Goal: Information Seeking & Learning: Check status

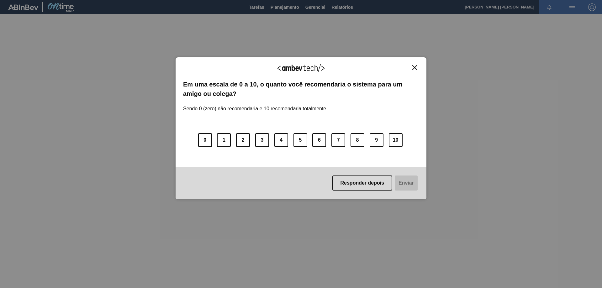
drag, startPoint x: 412, startPoint y: 67, endPoint x: 403, endPoint y: 64, distance: 9.6
click at [413, 67] on button "Close" at bounding box center [415, 67] width 8 height 5
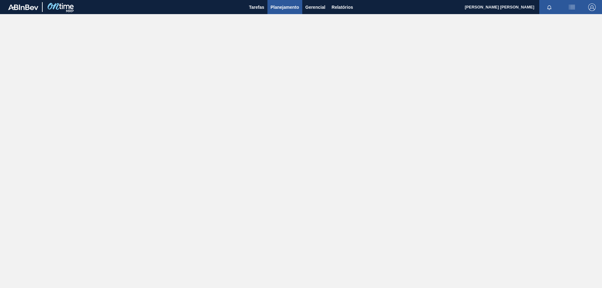
click at [289, 11] on button "Planejamento" at bounding box center [285, 7] width 35 height 14
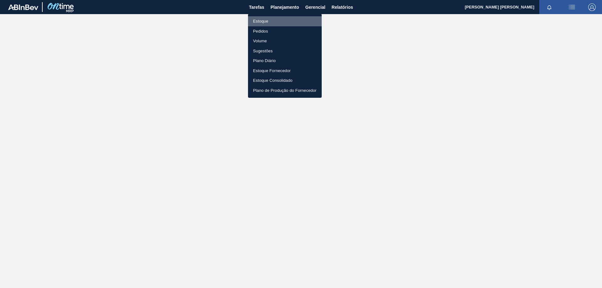
click at [267, 18] on li "Estoque" at bounding box center [285, 21] width 74 height 10
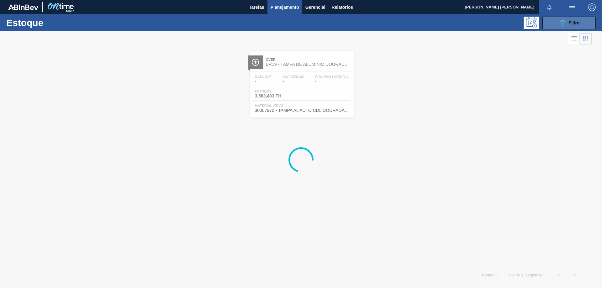
click at [572, 28] on button "089F7B8B-B2A5-4AFE-B5C0-19BA573D28AC Filtro" at bounding box center [569, 23] width 53 height 13
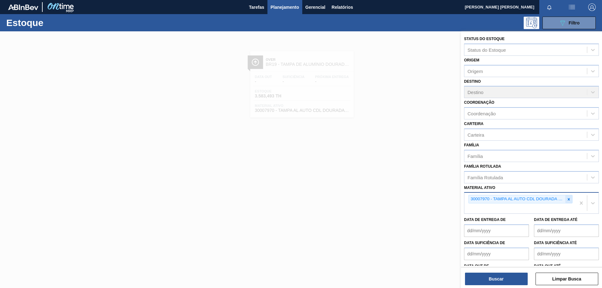
click at [567, 202] on div at bounding box center [569, 199] width 7 height 8
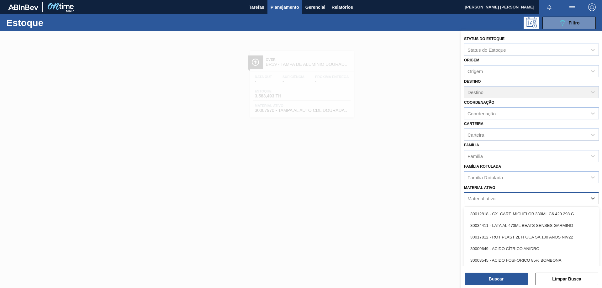
click at [529, 198] on div "Material ativo" at bounding box center [526, 198] width 123 height 9
paste ativo "30034619"
type ativo "30034619"
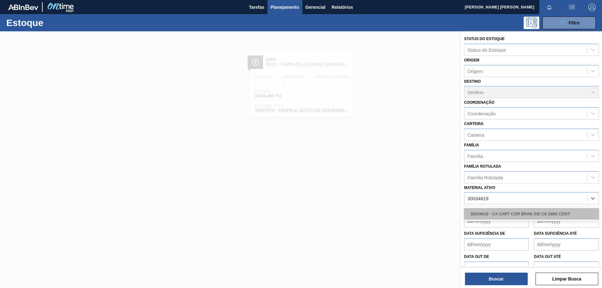
click at [517, 216] on div "30034619 - CX CART COR BRAN 330 C6 298G CENT" at bounding box center [531, 214] width 135 height 12
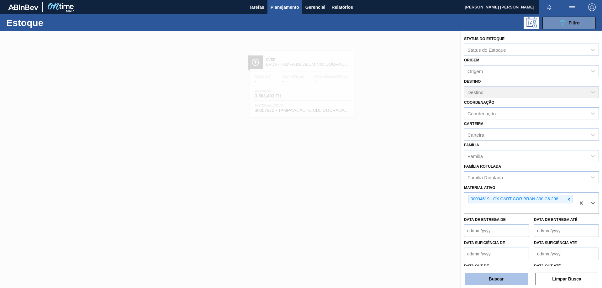
click at [502, 279] on button "Buscar" at bounding box center [496, 279] width 63 height 13
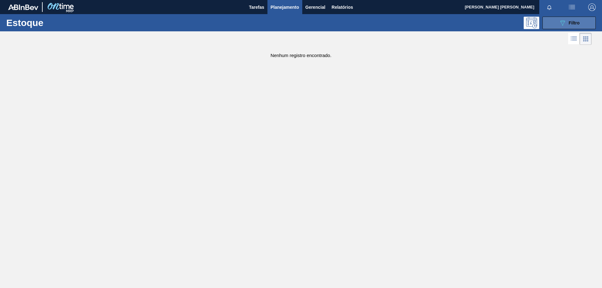
click at [558, 21] on button "089F7B8B-B2A5-4AFE-B5C0-19BA573D28AC Filtro" at bounding box center [569, 23] width 53 height 13
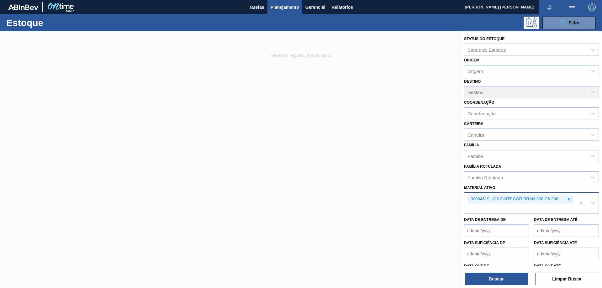
drag, startPoint x: 569, startPoint y: 201, endPoint x: 564, endPoint y: 201, distance: 4.7
click at [568, 201] on icon at bounding box center [569, 199] width 4 height 4
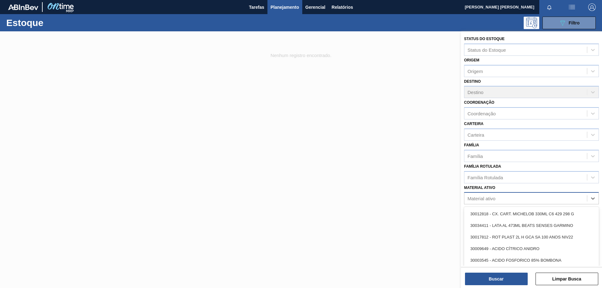
click at [530, 202] on div "Material ativo" at bounding box center [526, 198] width 123 height 9
paste ativo "30033650"
type ativo "30033650"
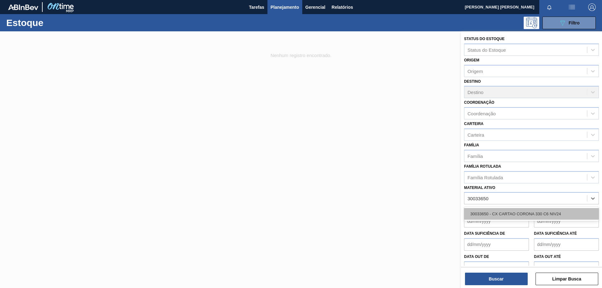
click at [516, 213] on div "30033650 - CX CARTAO CORONA 330 C6 NIV24" at bounding box center [531, 214] width 135 height 12
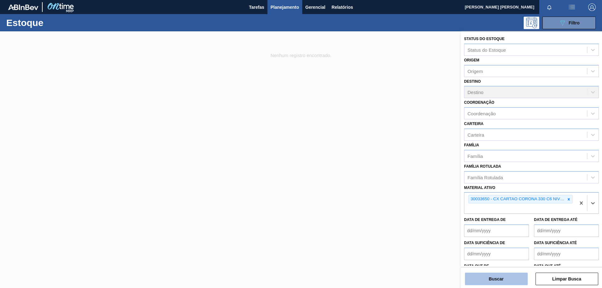
click at [493, 274] on button "Buscar" at bounding box center [496, 279] width 63 height 13
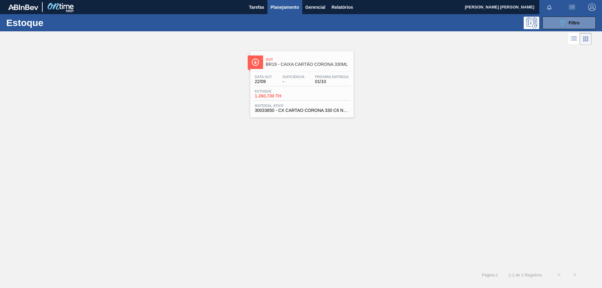
click at [286, 90] on span "Estoque" at bounding box center [277, 91] width 44 height 4
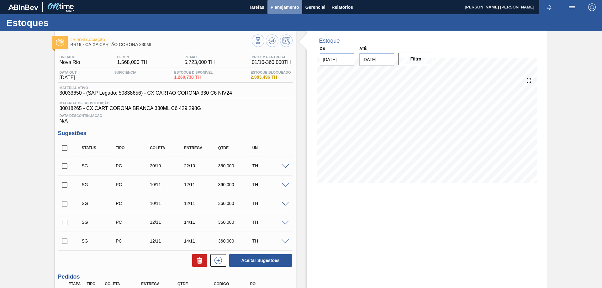
drag, startPoint x: 289, startPoint y: 7, endPoint x: 285, endPoint y: 27, distance: 21.0
click at [290, 7] on span "Planejamento" at bounding box center [285, 7] width 29 height 8
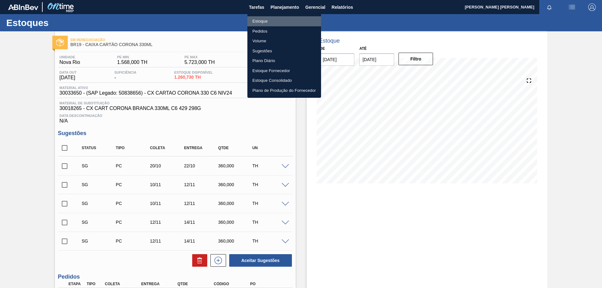
click at [263, 21] on li "Estoque" at bounding box center [284, 21] width 74 height 10
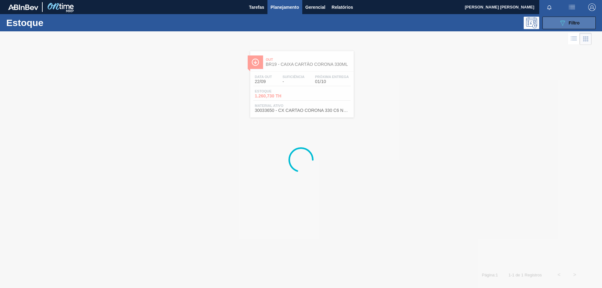
click at [556, 23] on button "089F7B8B-B2A5-4AFE-B5C0-19BA573D28AC Filtro" at bounding box center [569, 23] width 53 height 13
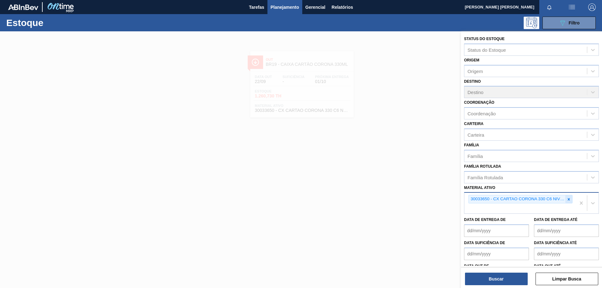
click at [570, 202] on div at bounding box center [569, 199] width 7 height 8
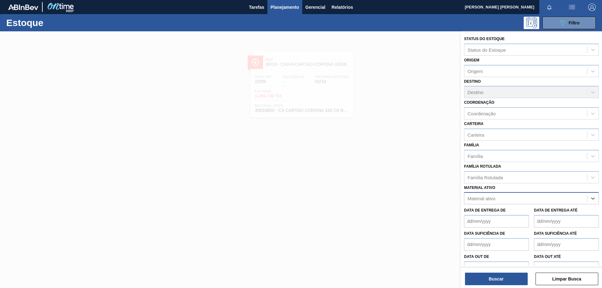
click at [537, 202] on div "Material ativo" at bounding box center [526, 198] width 123 height 9
paste ativo "30012506"
type ativo "30012506"
click at [524, 216] on div "30012506 - FILME C. 510X65 AP 350ML MP C18 429" at bounding box center [531, 214] width 135 height 12
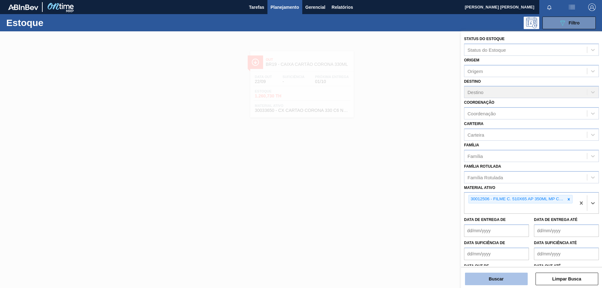
click at [504, 280] on button "Buscar" at bounding box center [496, 279] width 63 height 13
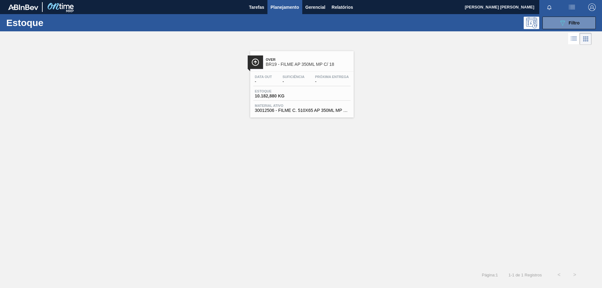
click at [284, 86] on div "Data out - Suficiência - Próxima Entrega -" at bounding box center [301, 80] width 97 height 11
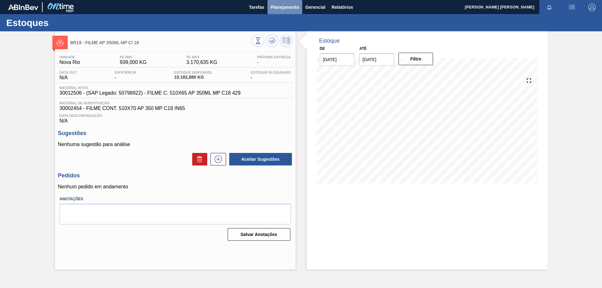
drag, startPoint x: 279, startPoint y: 1, endPoint x: 280, endPoint y: 23, distance: 22.0
click at [280, 1] on button "Planejamento" at bounding box center [285, 7] width 35 height 14
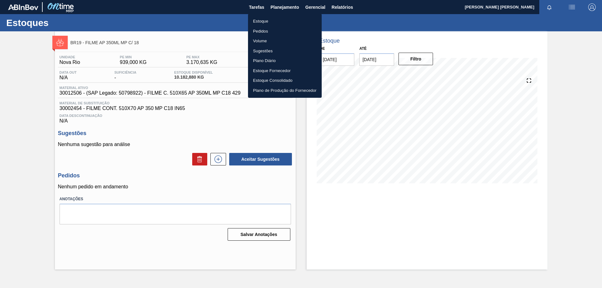
click at [264, 19] on li "Estoque" at bounding box center [285, 21] width 74 height 10
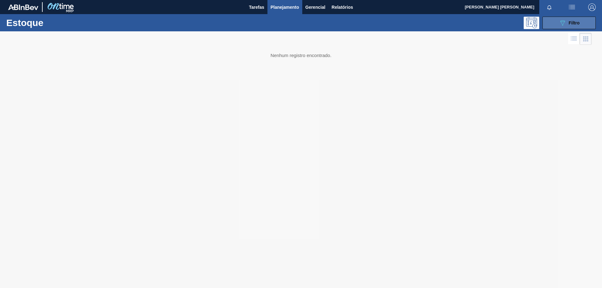
click at [568, 22] on div "089F7B8B-B2A5-4AFE-B5C0-19BA573D28AC Filtro" at bounding box center [569, 23] width 21 height 8
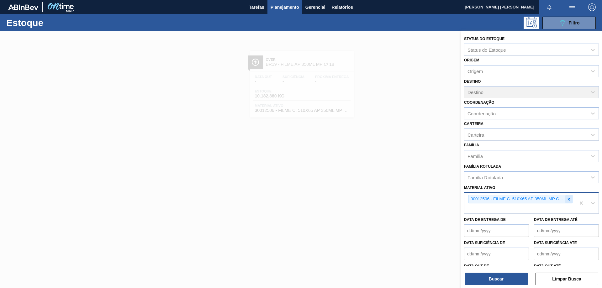
drag, startPoint x: 569, startPoint y: 198, endPoint x: 564, endPoint y: 199, distance: 5.4
click at [567, 198] on icon at bounding box center [569, 199] width 4 height 4
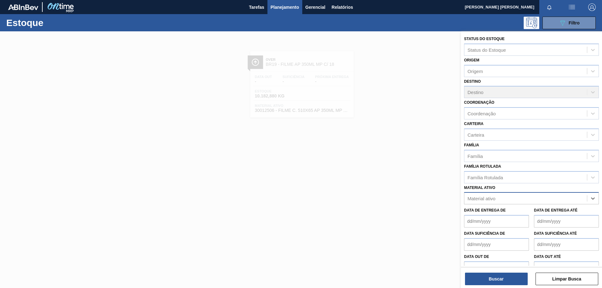
click at [537, 200] on div "Material ativo" at bounding box center [526, 198] width 123 height 9
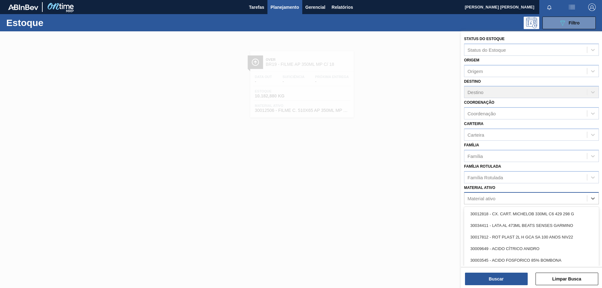
paste ativo "30003623"
type ativo "30003623"
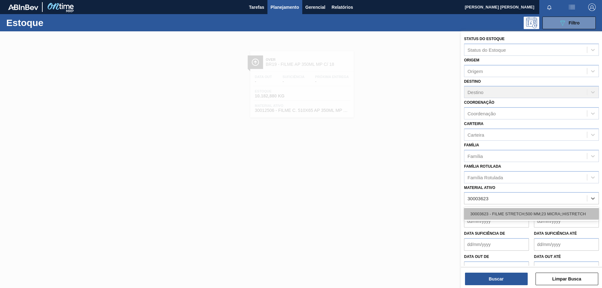
click at [522, 213] on div "30003623 - FILME STRETCH;500 MM;23 MICRA;;HISTRETCH" at bounding box center [531, 214] width 135 height 12
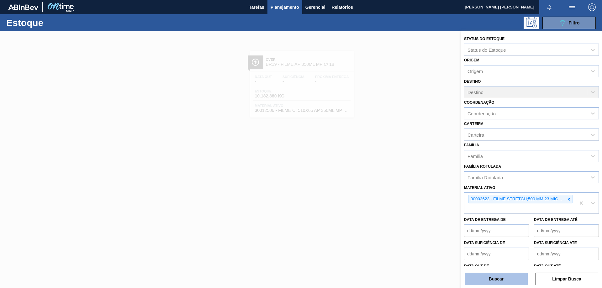
click at [494, 281] on button "Buscar" at bounding box center [496, 279] width 63 height 13
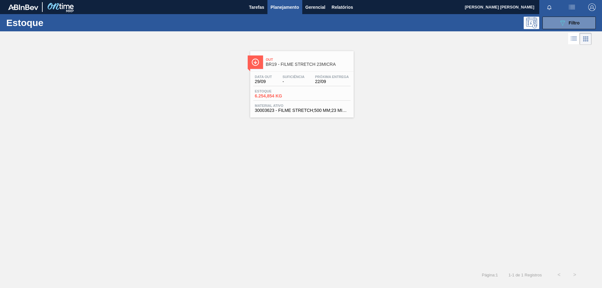
click at [298, 92] on span "Estoque" at bounding box center [277, 91] width 44 height 4
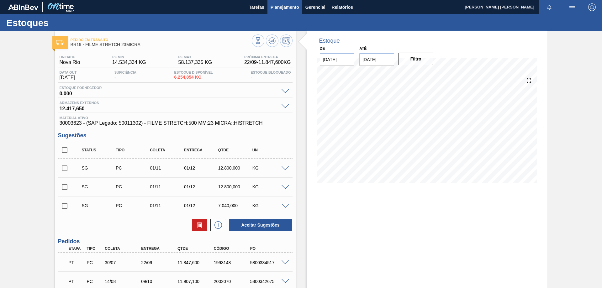
click at [279, 6] on span "Planejamento" at bounding box center [285, 7] width 29 height 8
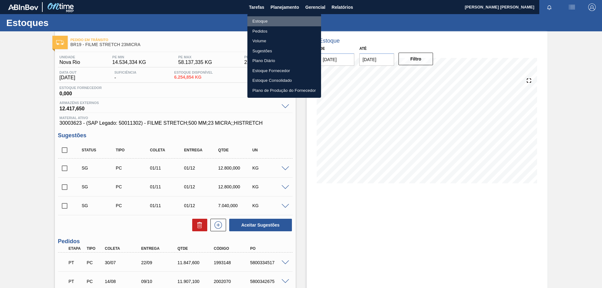
click at [263, 20] on li "Estoque" at bounding box center [284, 21] width 74 height 10
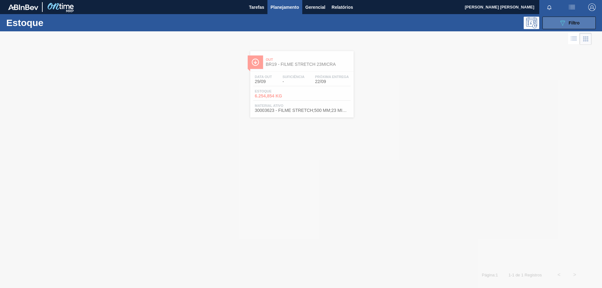
click at [576, 24] on span "Filtro" at bounding box center [574, 22] width 11 height 5
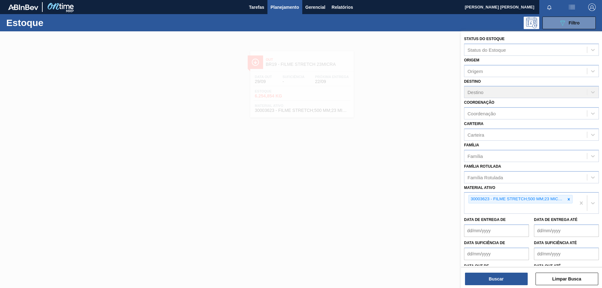
click at [568, 199] on icon at bounding box center [569, 199] width 4 height 4
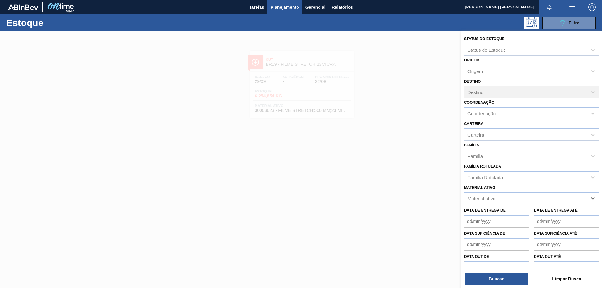
paste ativo "30030823"
type ativo "30030823"
click at [519, 215] on div "No options" at bounding box center [531, 213] width 135 height 11
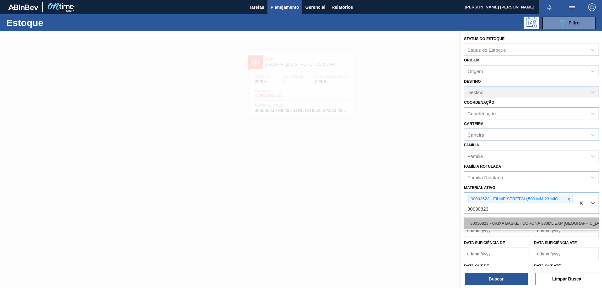
click at [543, 224] on div "30030823 - CAIXA BASKET CORONA 330ML EXP [GEOGRAPHIC_DATA]" at bounding box center [531, 224] width 135 height 12
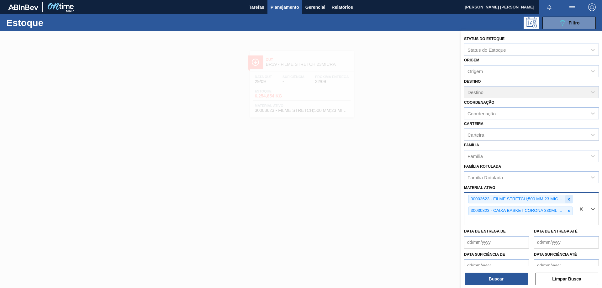
drag, startPoint x: 569, startPoint y: 199, endPoint x: 525, endPoint y: 254, distance: 70.5
click at [570, 200] on icon at bounding box center [569, 199] width 4 height 4
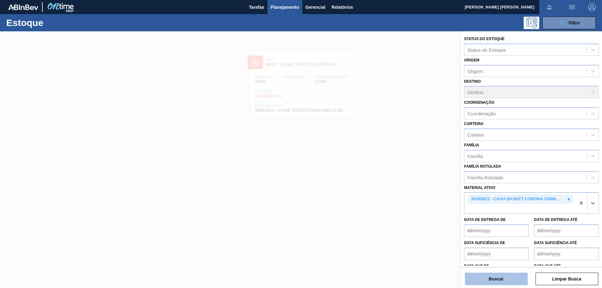
click at [500, 279] on button "Buscar" at bounding box center [496, 279] width 63 height 13
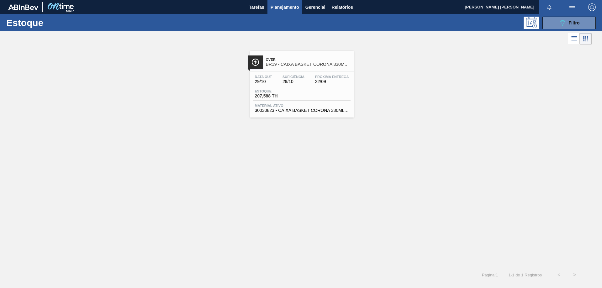
click at [286, 72] on div "Data out 29/10 Suficiência 29/10 Próxima Entrega 22/09 Estoque 207,588 TH Mater…" at bounding box center [302, 93] width 104 height 43
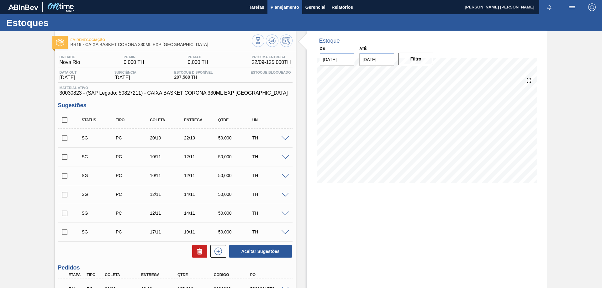
click at [275, 6] on span "Planejamento" at bounding box center [285, 7] width 29 height 8
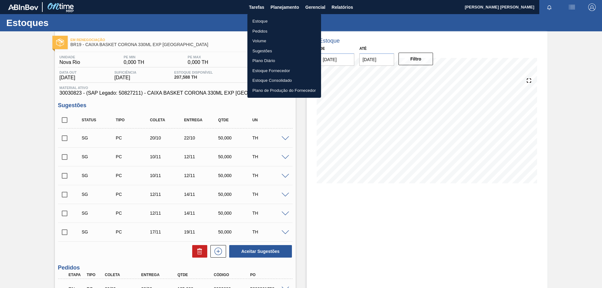
click at [263, 17] on li "Estoque" at bounding box center [284, 21] width 74 height 10
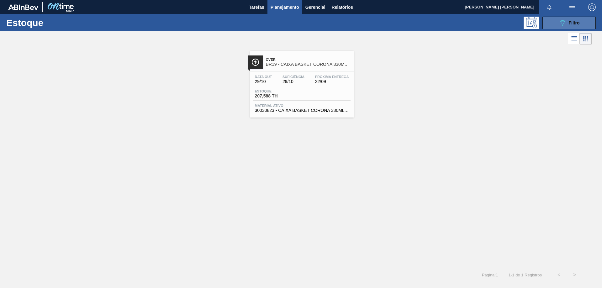
click at [580, 22] on button "089F7B8B-B2A5-4AFE-B5C0-19BA573D28AC Filtro" at bounding box center [569, 23] width 53 height 13
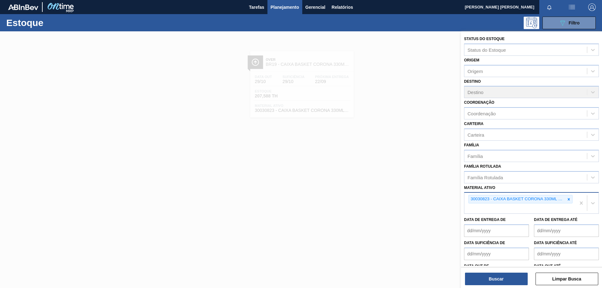
drag, startPoint x: 569, startPoint y: 200, endPoint x: 548, endPoint y: 200, distance: 21.0
click at [566, 200] on div at bounding box center [569, 199] width 7 height 8
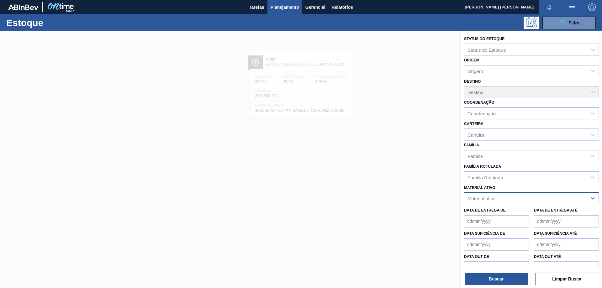
click at [547, 199] on div "Material ativo" at bounding box center [526, 198] width 123 height 9
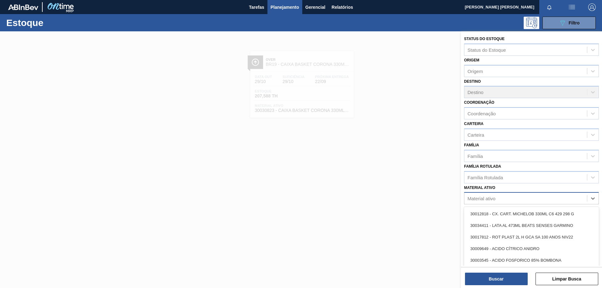
paste ativo "30029056"
type ativo "30029056"
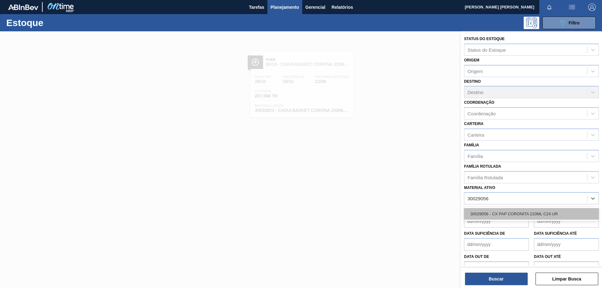
click at [534, 216] on div "30029056 - CX PAP CORONITA 210ML C24 UR" at bounding box center [531, 214] width 135 height 12
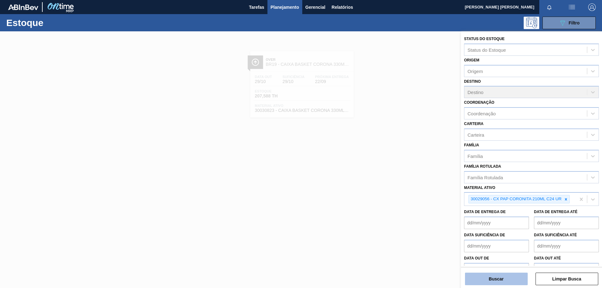
click at [505, 281] on button "Buscar" at bounding box center [496, 279] width 63 height 13
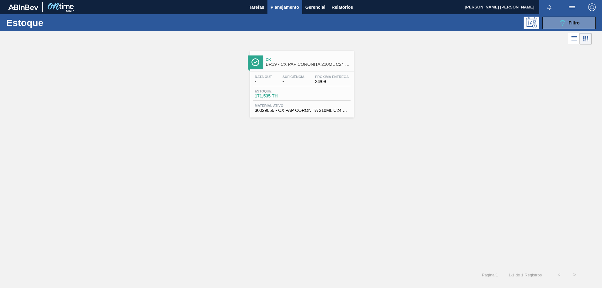
drag, startPoint x: 300, startPoint y: 78, endPoint x: 279, endPoint y: 70, distance: 22.6
click at [299, 78] on span "Suficiência" at bounding box center [294, 77] width 22 height 4
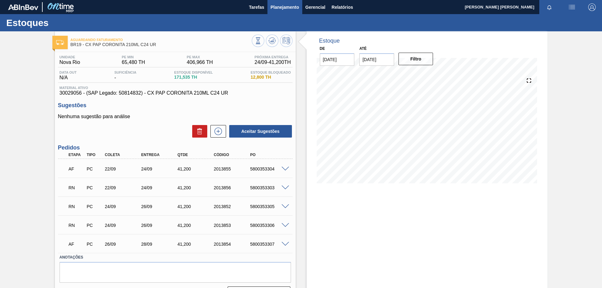
click at [284, 8] on span "Planejamento" at bounding box center [285, 7] width 29 height 8
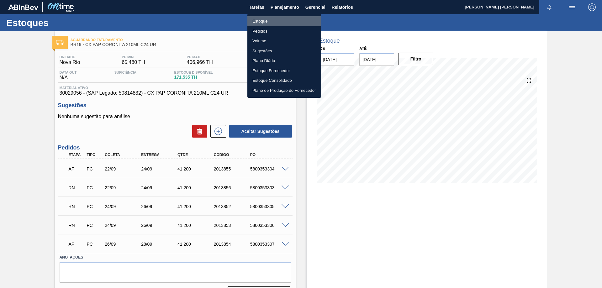
click at [266, 22] on li "Estoque" at bounding box center [284, 21] width 74 height 10
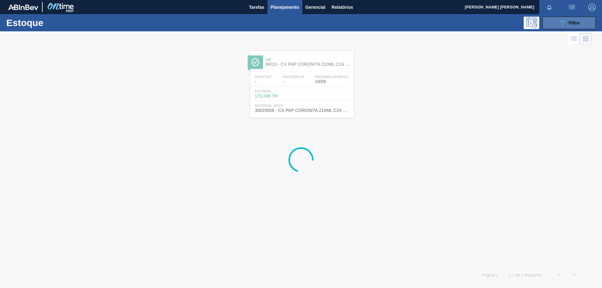
click at [562, 21] on icon "089F7B8B-B2A5-4AFE-B5C0-19BA573D28AC" at bounding box center [563, 23] width 8 height 8
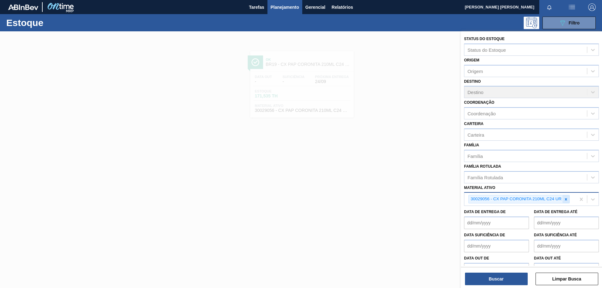
click at [566, 200] on icon at bounding box center [566, 199] width 4 height 4
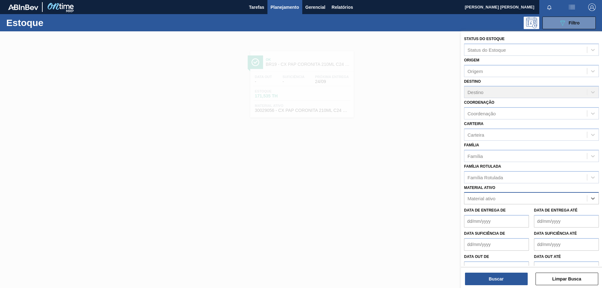
click at [533, 199] on div "Material ativo" at bounding box center [526, 198] width 123 height 9
paste ativo "30007970"
type ativo "30007970"
click at [524, 214] on div "30007970 - TAMPA AL AUTO CDL DOURADA CANPACK" at bounding box center [531, 214] width 135 height 12
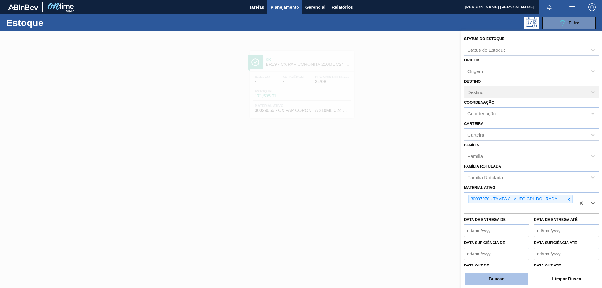
click at [510, 274] on button "Buscar" at bounding box center [496, 279] width 63 height 13
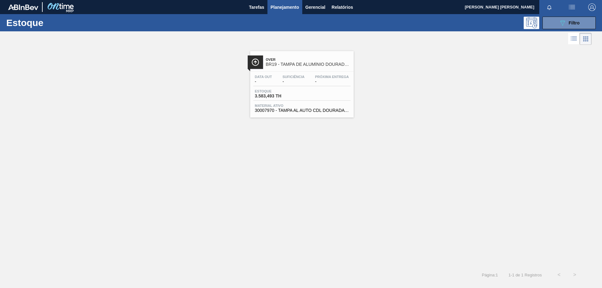
click at [313, 86] on div "Data out - Suficiência - Próxima Entrega - Estoque 3.583,493 TH Material ativo …" at bounding box center [302, 93] width 104 height 43
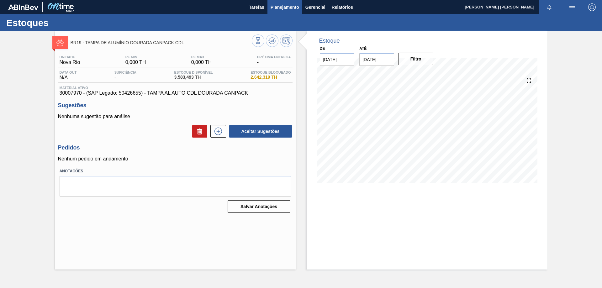
click at [293, 6] on span "Planejamento" at bounding box center [285, 7] width 29 height 8
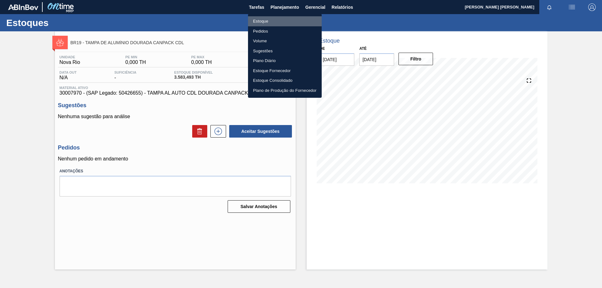
click at [272, 20] on li "Estoque" at bounding box center [285, 21] width 74 height 10
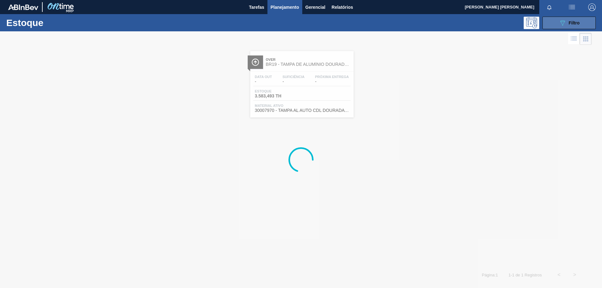
click at [567, 23] on div "089F7B8B-B2A5-4AFE-B5C0-19BA573D28AC Filtro" at bounding box center [569, 23] width 21 height 8
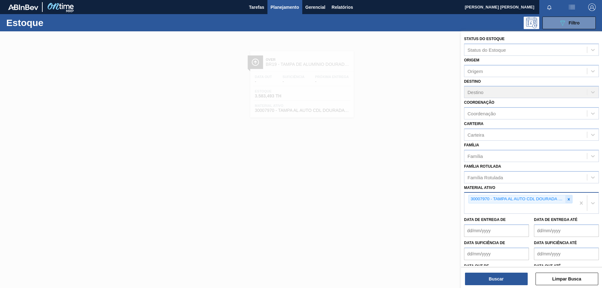
drag, startPoint x: 567, startPoint y: 201, endPoint x: 542, endPoint y: 201, distance: 25.1
click at [566, 201] on div at bounding box center [569, 199] width 7 height 8
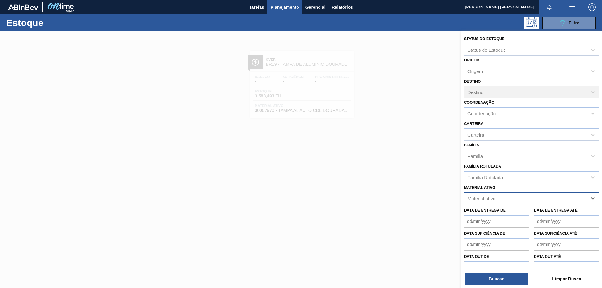
click at [540, 201] on div "Material ativo" at bounding box center [526, 198] width 123 height 9
paste ativo "30007969"
type ativo "30007969"
click at [525, 213] on div "30007969 - TAMPA AL AUTO CDL PRATA CANPACK" at bounding box center [531, 214] width 135 height 12
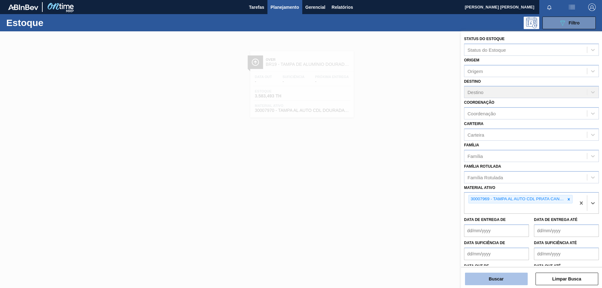
click at [516, 275] on button "Buscar" at bounding box center [496, 279] width 63 height 13
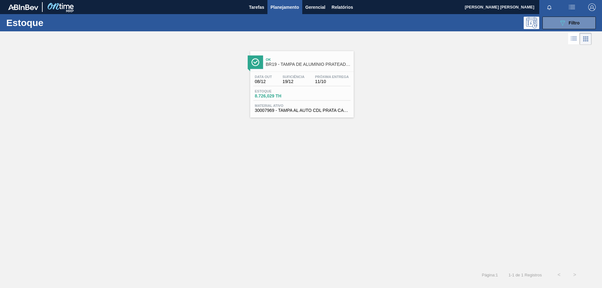
click at [275, 64] on span "BR19 - TAMPA DE ALUMÍNIO PRATEADA CANPACK CDL" at bounding box center [308, 64] width 85 height 5
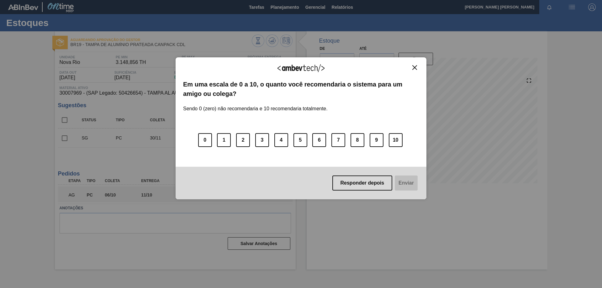
click at [293, 10] on div "Agradecemos seu feedback! Em uma escala de 0 a 10, o quanto você recomendaria o…" at bounding box center [301, 128] width 251 height 271
click at [415, 68] on img "Close" at bounding box center [414, 67] width 5 height 5
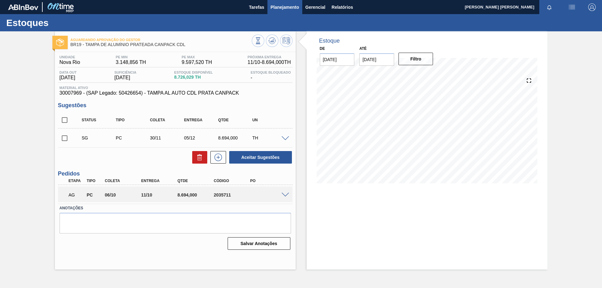
click at [290, 4] on span "Planejamento" at bounding box center [285, 7] width 29 height 8
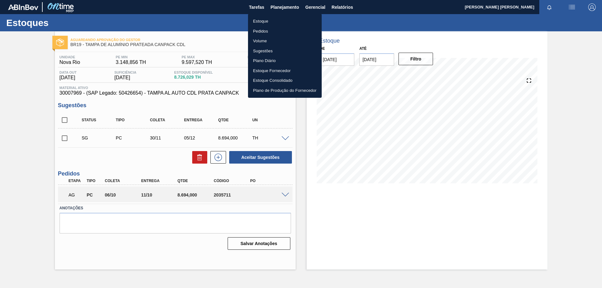
click at [258, 20] on li "Estoque" at bounding box center [285, 21] width 74 height 10
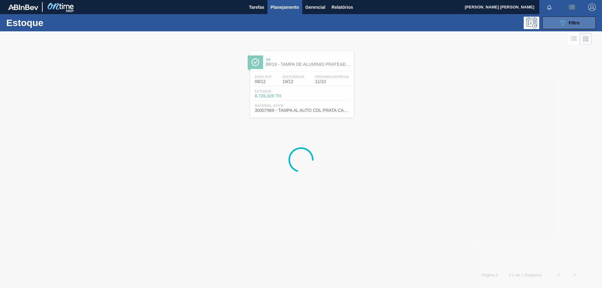
click at [559, 23] on icon "089F7B8B-B2A5-4AFE-B5C0-19BA573D28AC" at bounding box center [563, 23] width 8 height 8
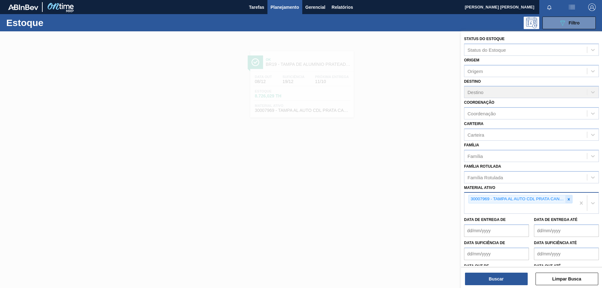
click at [569, 200] on icon at bounding box center [569, 199] width 4 height 4
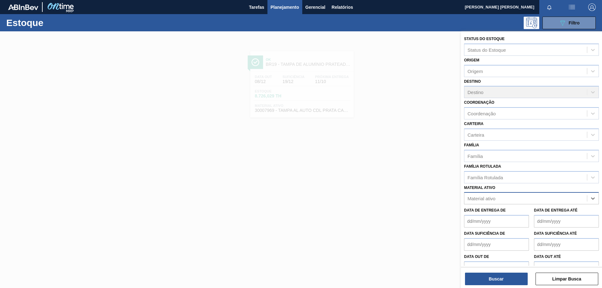
click at [529, 198] on div "Material ativo" at bounding box center [526, 198] width 123 height 9
paste ativo "30011669"
type ativo "30011669"
drag, startPoint x: 515, startPoint y: 211, endPoint x: 511, endPoint y: 248, distance: 37.2
click at [515, 211] on div "30011669 - ROLHA MET BRAHMA QR CODE 0,21CX10,5MIL" at bounding box center [531, 214] width 135 height 12
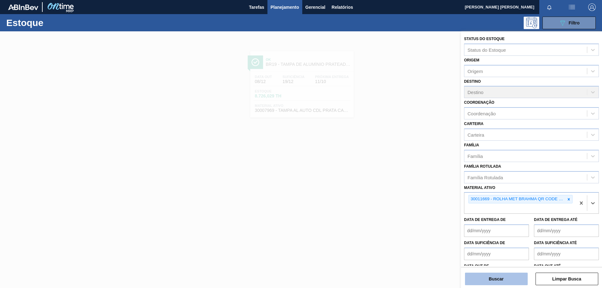
click at [494, 278] on button "Buscar" at bounding box center [496, 279] width 63 height 13
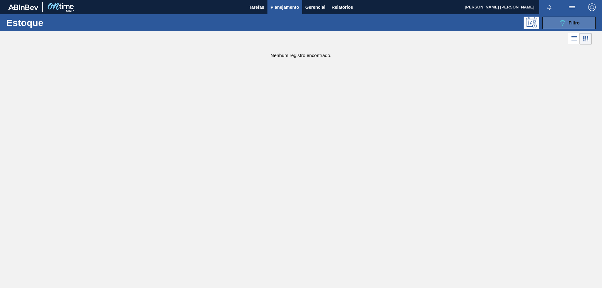
click at [558, 21] on button "089F7B8B-B2A5-4AFE-B5C0-19BA573D28AC Filtro" at bounding box center [569, 23] width 53 height 13
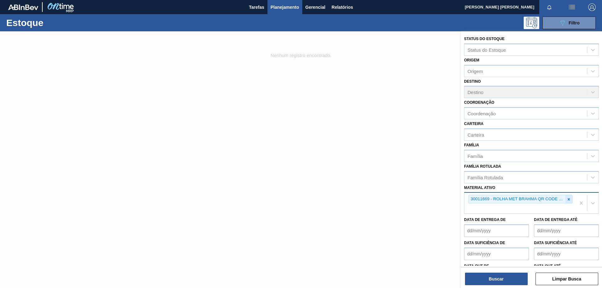
click at [567, 200] on icon at bounding box center [569, 199] width 4 height 4
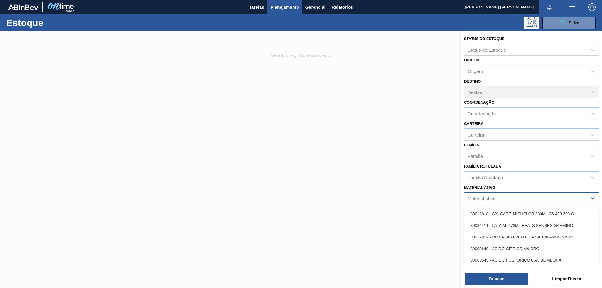
click at [525, 200] on div "Material ativo" at bounding box center [526, 198] width 123 height 9
paste ativo "20009292"
type ativo "20009292"
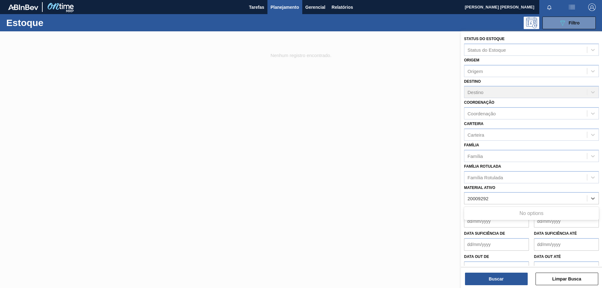
drag, startPoint x: 517, startPoint y: 211, endPoint x: 516, endPoint y: 214, distance: 3.3
click at [516, 212] on div "No options" at bounding box center [531, 213] width 135 height 11
drag, startPoint x: 498, startPoint y: 198, endPoint x: 406, endPoint y: 201, distance: 92.3
click at [461, 199] on div "Status do Estoque Status do Estoque Origem Origem Destino Destino Coordenação C…" at bounding box center [531, 175] width 141 height 288
click at [497, 200] on div "Material ativo" at bounding box center [526, 198] width 123 height 9
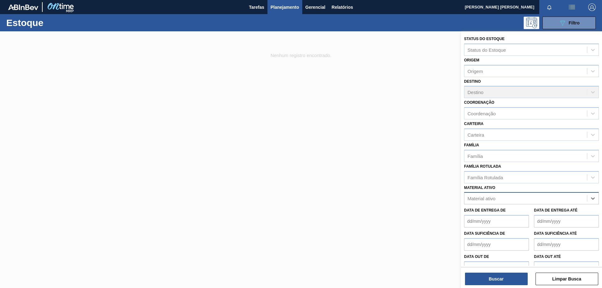
paste ativo "20009292"
type ativo "20009292"
click at [505, 200] on div "20009292" at bounding box center [526, 198] width 123 height 9
paste ativo "20009292"
type ativo "20009292"
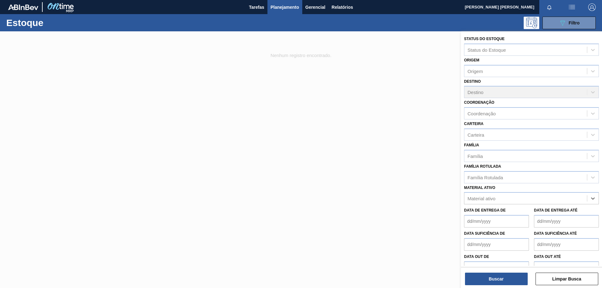
drag, startPoint x: 505, startPoint y: 200, endPoint x: 408, endPoint y: 190, distance: 96.8
click at [461, 190] on div "Status do Estoque Status do Estoque Origem Origem Destino Destino Coordenação C…" at bounding box center [531, 175] width 141 height 288
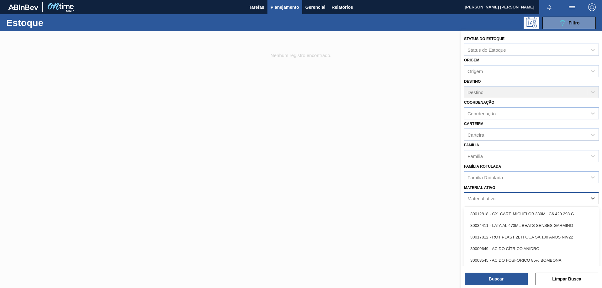
click at [493, 196] on div "Material ativo" at bounding box center [482, 198] width 28 height 5
paste ativo "30033934"
type ativo "30033934"
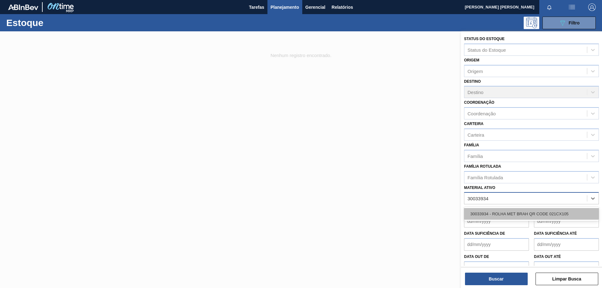
click at [496, 211] on div "30033934 - ROLHA MET BRAH QR CODE 021CX105" at bounding box center [531, 214] width 135 height 12
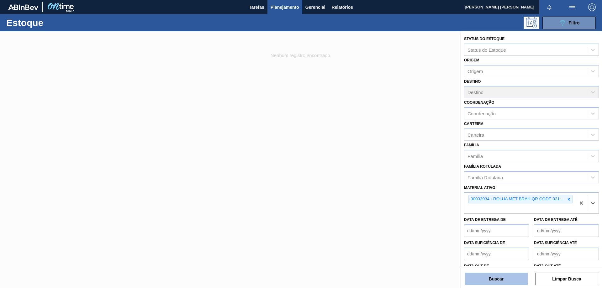
click at [496, 284] on button "Buscar" at bounding box center [496, 279] width 63 height 13
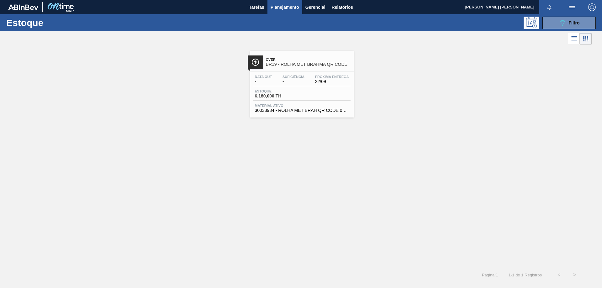
drag, startPoint x: 257, startPoint y: 50, endPoint x: 274, endPoint y: 67, distance: 23.7
click at [257, 50] on link "Over BR19 - ROLHA MET BRAHMA QR CODE Data out - Suficiência - Próxima Entrega 2…" at bounding box center [301, 81] width 111 height 71
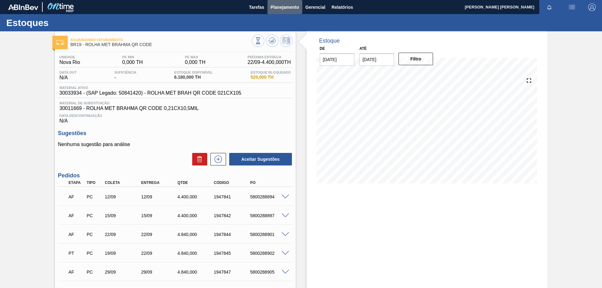
drag, startPoint x: 276, startPoint y: 5, endPoint x: 273, endPoint y: 16, distance: 11.1
click at [276, 5] on span "Planejamento" at bounding box center [285, 7] width 29 height 8
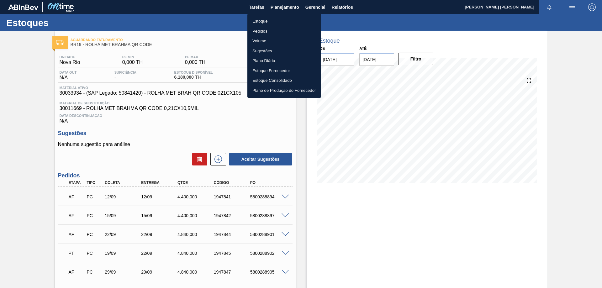
click at [263, 20] on li "Estoque" at bounding box center [284, 21] width 74 height 10
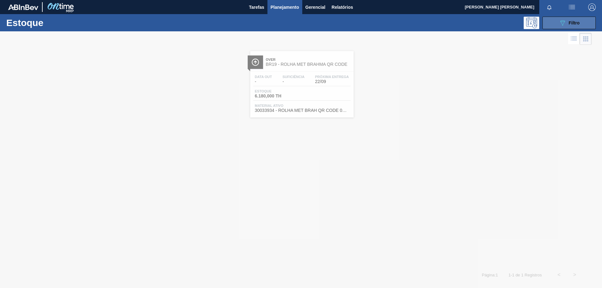
click at [558, 22] on button "089F7B8B-B2A5-4AFE-B5C0-19BA573D28AC Filtro" at bounding box center [569, 23] width 53 height 13
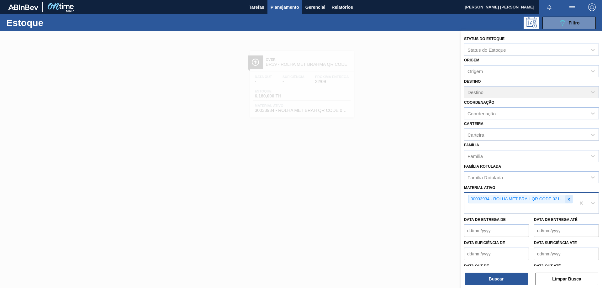
click at [568, 199] on icon at bounding box center [569, 199] width 2 height 2
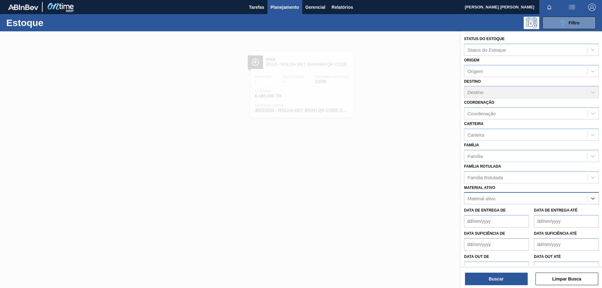
paste ativo "20005590"
type ativo "20005590"
click at [540, 208] on div "20005590 - ROT FRONT BOHEMIA 300 429 CX96MIL" at bounding box center [531, 214] width 135 height 12
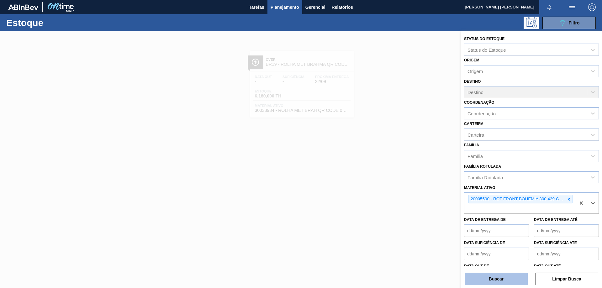
click at [504, 279] on button "Buscar" at bounding box center [496, 279] width 63 height 13
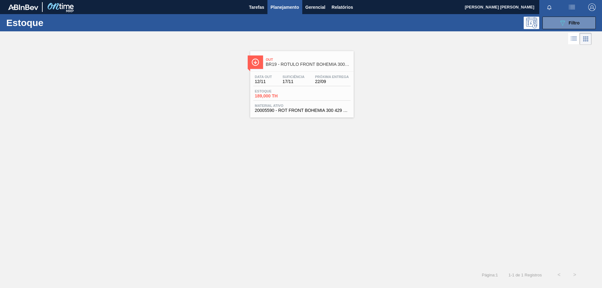
click at [294, 80] on span "17/11" at bounding box center [294, 81] width 22 height 5
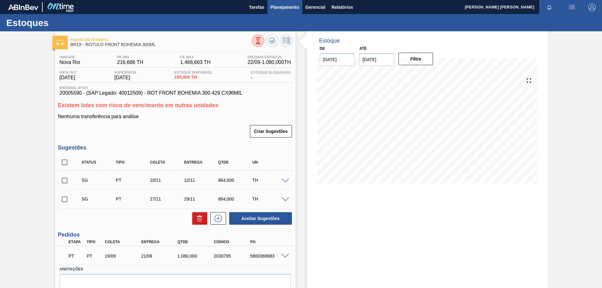
click at [284, 7] on span "Planejamento" at bounding box center [285, 7] width 29 height 8
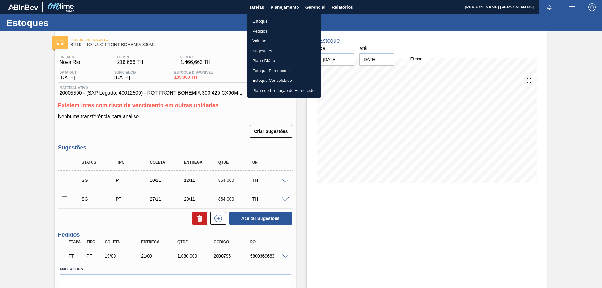
click at [258, 22] on li "Estoque" at bounding box center [284, 21] width 74 height 10
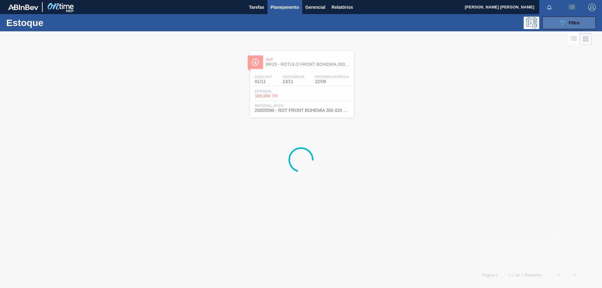
click at [557, 22] on button "089F7B8B-B2A5-4AFE-B5C0-19BA573D28AC Filtro" at bounding box center [569, 23] width 53 height 13
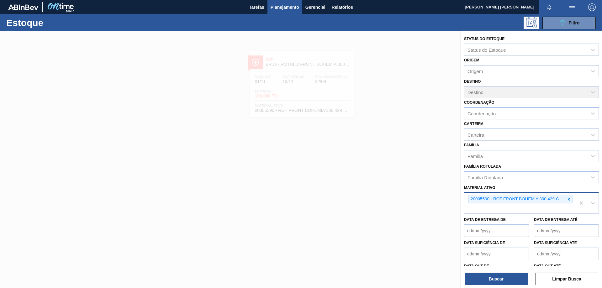
drag, startPoint x: 570, startPoint y: 200, endPoint x: 550, endPoint y: 200, distance: 20.7
click at [570, 200] on div at bounding box center [569, 199] width 7 height 8
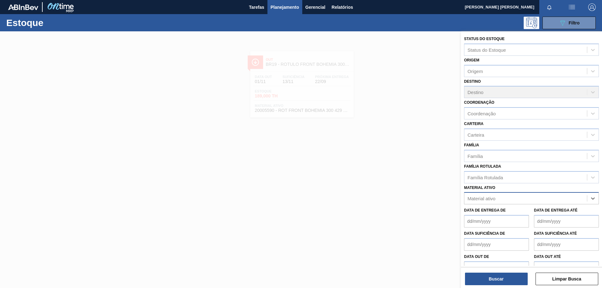
click at [530, 198] on div "Material ativo" at bounding box center [526, 198] width 123 height 9
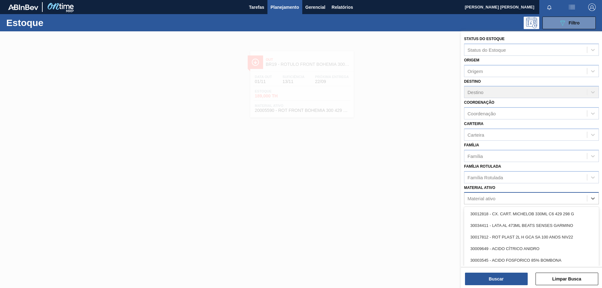
paste ativo "30003606"
type ativo "30003606"
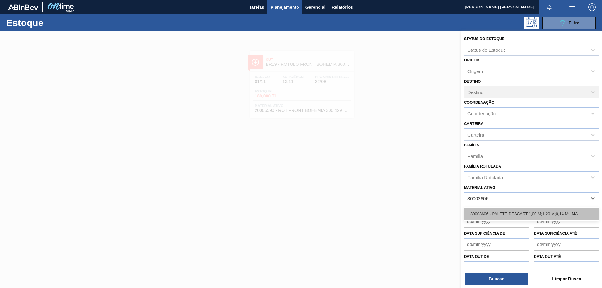
click at [514, 211] on div "30003606 - PALETE DESCART;1,00 M;1,20 M;0,14 M;.;MA" at bounding box center [531, 214] width 135 height 12
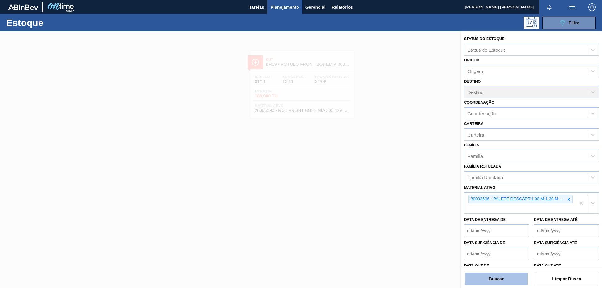
click at [499, 281] on button "Buscar" at bounding box center [496, 279] width 63 height 13
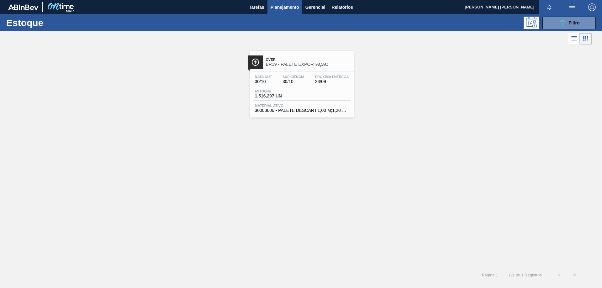
click at [271, 57] on div "Over BR19 - PALETE EXPORTAÇÃO" at bounding box center [308, 62] width 85 height 14
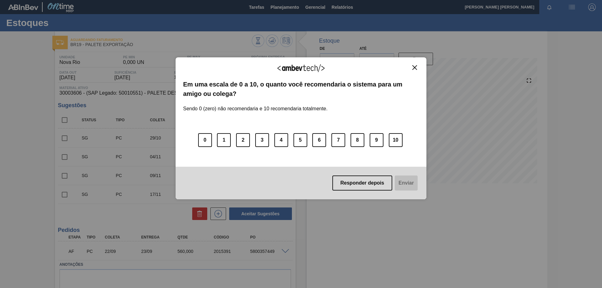
click at [418, 65] on button "Close" at bounding box center [415, 67] width 8 height 5
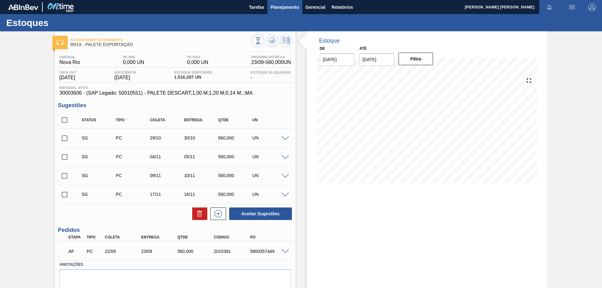
click at [276, 11] on button "Planejamento" at bounding box center [285, 7] width 35 height 14
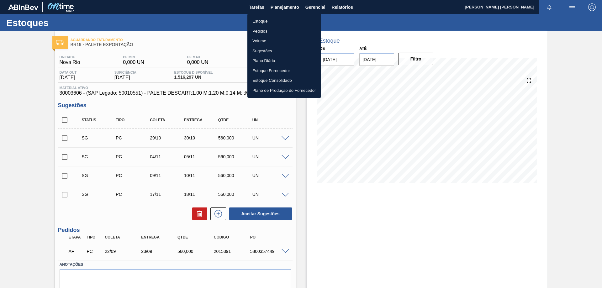
click at [262, 19] on li "Estoque" at bounding box center [284, 21] width 74 height 10
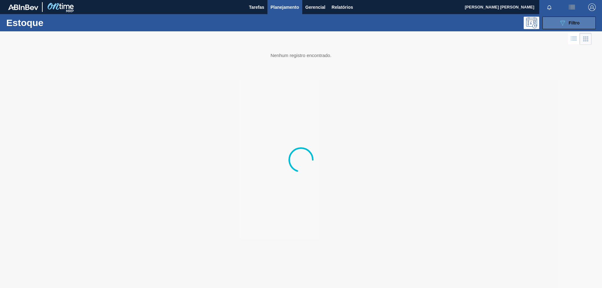
click at [552, 22] on button "089F7B8B-B2A5-4AFE-B5C0-19BA573D28AC Filtro" at bounding box center [569, 23] width 53 height 13
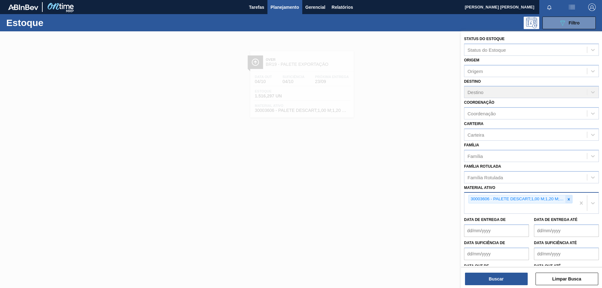
drag, startPoint x: 568, startPoint y: 201, endPoint x: 547, endPoint y: 201, distance: 21.0
click at [567, 201] on icon at bounding box center [569, 199] width 4 height 4
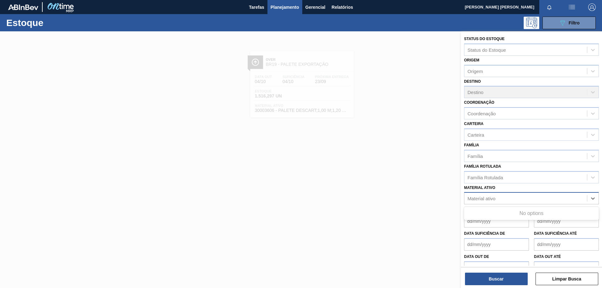
click at [539, 200] on div "Material ativo" at bounding box center [526, 198] width 123 height 9
paste ativo "30033934"
type ativo "30033934"
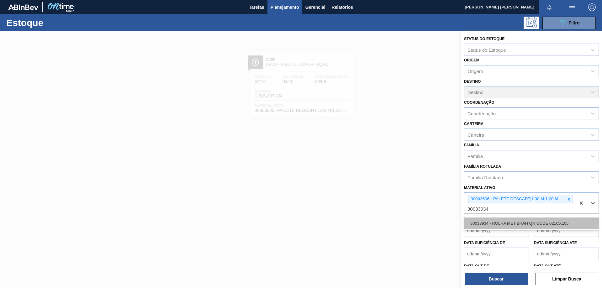
click at [499, 226] on div "30033934 - ROLHA MET BRAH QR CODE 021CX105" at bounding box center [531, 224] width 135 height 12
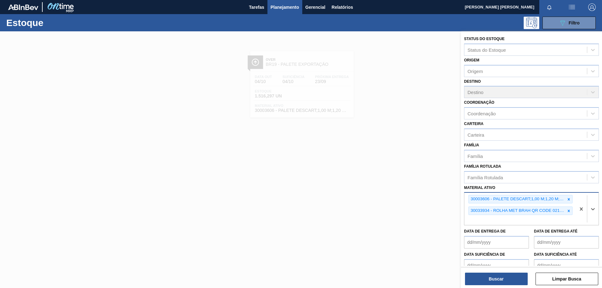
drag, startPoint x: 570, startPoint y: 200, endPoint x: 559, endPoint y: 212, distance: 16.4
click at [570, 200] on div at bounding box center [569, 199] width 7 height 8
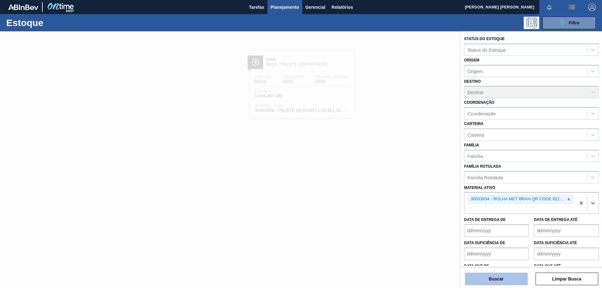
click at [486, 279] on button "Buscar" at bounding box center [496, 279] width 63 height 13
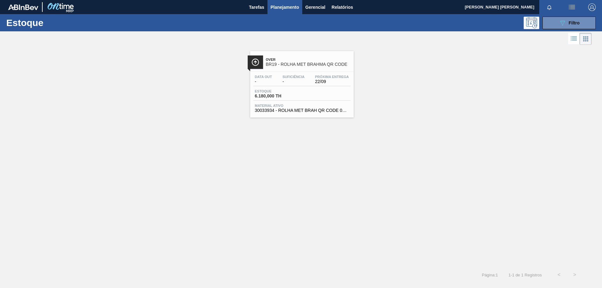
click at [300, 81] on span "-" at bounding box center [294, 81] width 22 height 5
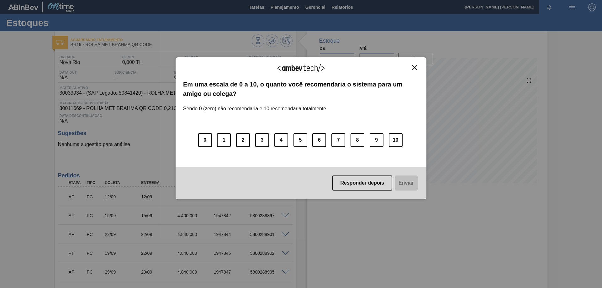
click at [415, 68] on img "Close" at bounding box center [414, 67] width 5 height 5
click at [417, 68] on img "Close" at bounding box center [414, 67] width 5 height 5
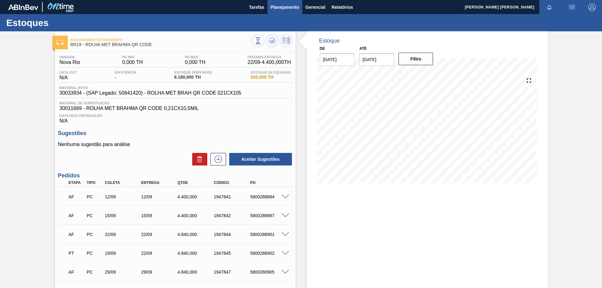
click at [288, 5] on span "Planejamento" at bounding box center [285, 7] width 29 height 8
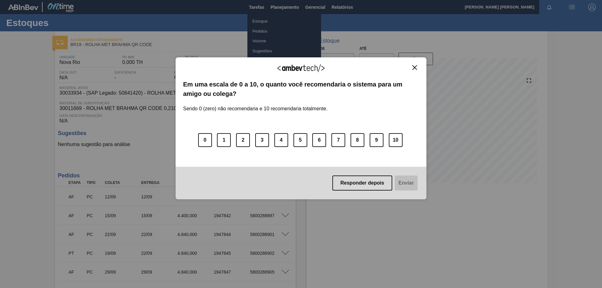
click at [266, 20] on div "Agradecemos seu feedback! Em uma escala de 0 a 10, o quanto você recomendaria o…" at bounding box center [301, 128] width 251 height 271
drag, startPoint x: 413, startPoint y: 66, endPoint x: 389, endPoint y: 58, distance: 25.2
click at [409, 63] on div "Agradecemos seu feedback! Em uma escala de 0 a 10, o quanto você recomendaria o…" at bounding box center [301, 128] width 251 height 142
drag, startPoint x: 416, startPoint y: 68, endPoint x: 334, endPoint y: 67, distance: 81.6
click at [414, 68] on img "Close" at bounding box center [414, 67] width 5 height 5
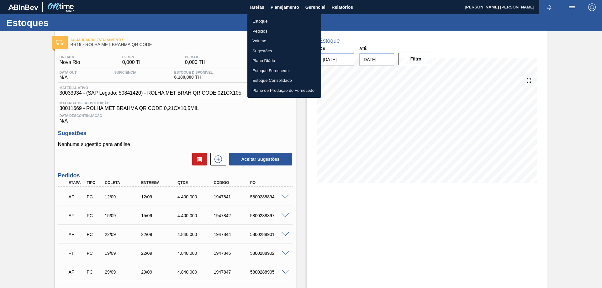
click at [269, 21] on li "Estoque" at bounding box center [284, 21] width 74 height 10
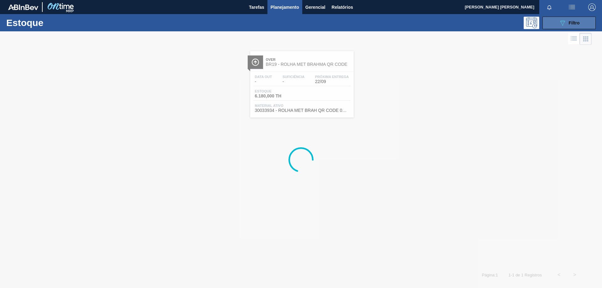
click at [555, 23] on button "089F7B8B-B2A5-4AFE-B5C0-19BA573D28AC Filtro" at bounding box center [569, 23] width 53 height 13
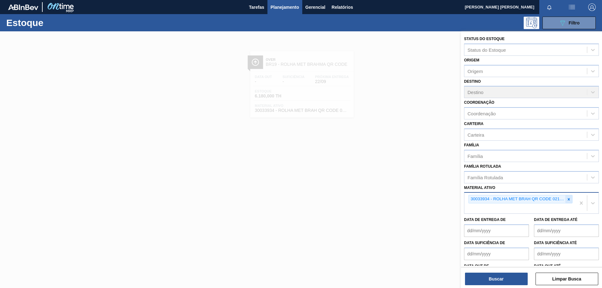
drag, startPoint x: 568, startPoint y: 200, endPoint x: 541, endPoint y: 202, distance: 27.4
click at [568, 200] on icon at bounding box center [569, 199] width 4 height 4
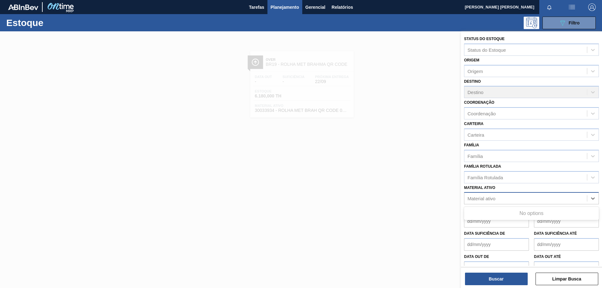
click at [541, 202] on div "Material ativo" at bounding box center [526, 198] width 123 height 9
paste ativo "30012506"
type ativo "30012506"
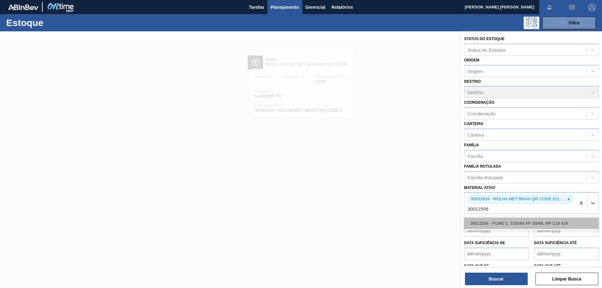
click at [508, 222] on div "30012506 - FILME C. 510X65 AP 350ML MP C18 429" at bounding box center [531, 224] width 135 height 12
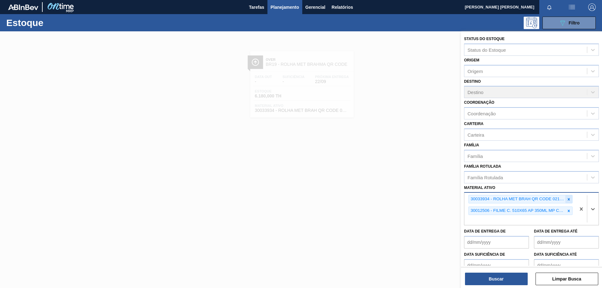
click at [567, 198] on icon at bounding box center [569, 199] width 4 height 4
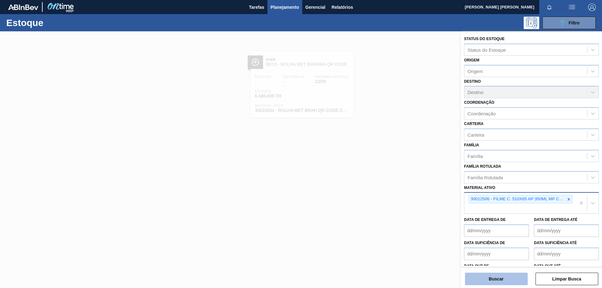
click at [490, 275] on button "Buscar" at bounding box center [496, 279] width 63 height 13
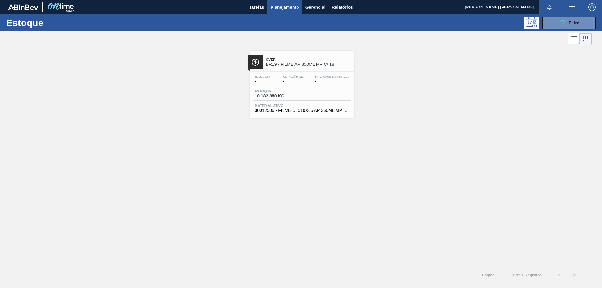
click at [304, 97] on div "Estoque 10.182,880 KG" at bounding box center [301, 94] width 97 height 11
